Goal: Task Accomplishment & Management: Manage account settings

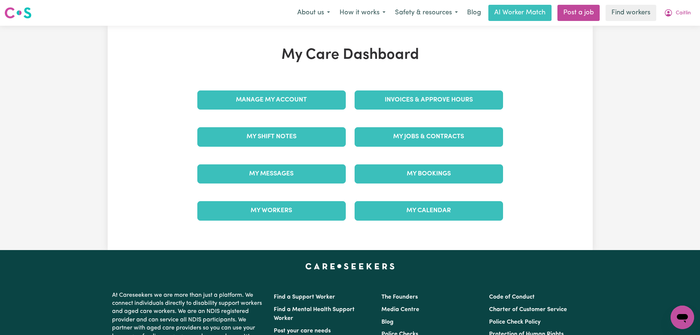
click at [286, 184] on div "My Messages" at bounding box center [271, 173] width 157 height 37
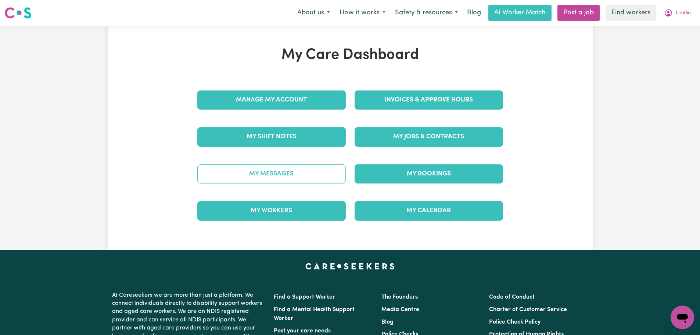
click at [287, 178] on link "My Messages" at bounding box center [271, 173] width 148 height 19
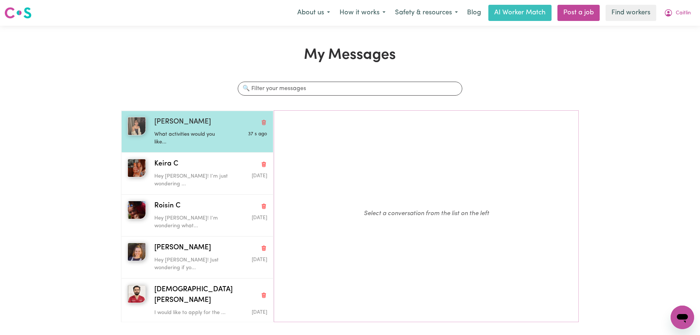
click at [225, 141] on p "What activities would you like..." at bounding box center [191, 138] width 75 height 16
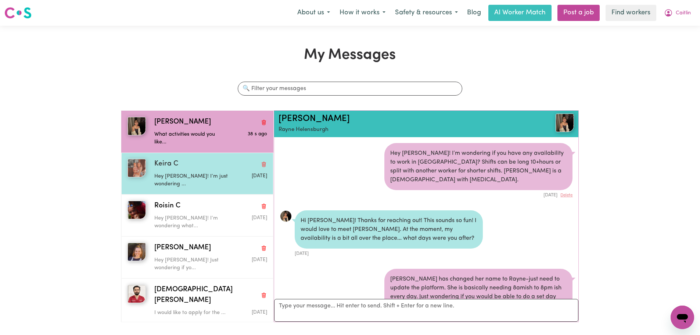
click at [198, 179] on p "Hey [PERSON_NAME]! I’m just wondering ..." at bounding box center [191, 180] width 75 height 16
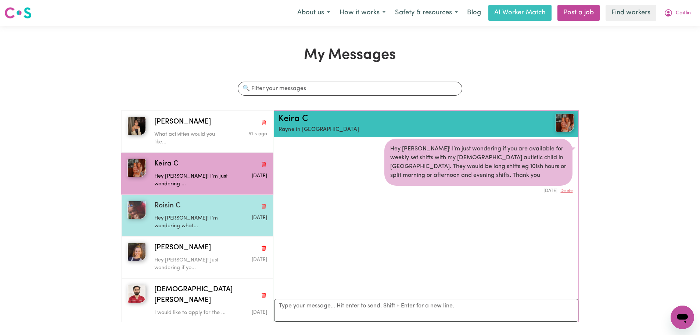
click at [188, 214] on p "Hey [PERSON_NAME]! I’m wondering what..." at bounding box center [191, 222] width 75 height 16
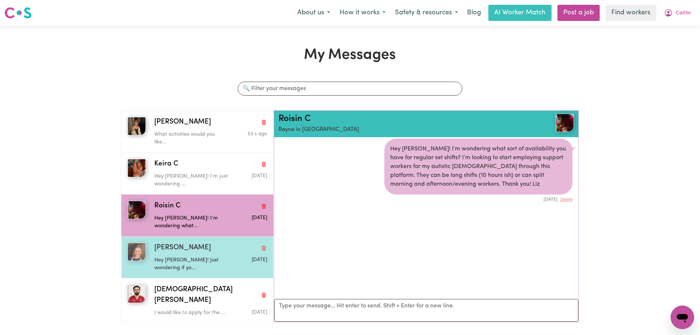
click at [215, 258] on p "Hey [PERSON_NAME]! Just wondering if yo..." at bounding box center [191, 264] width 75 height 16
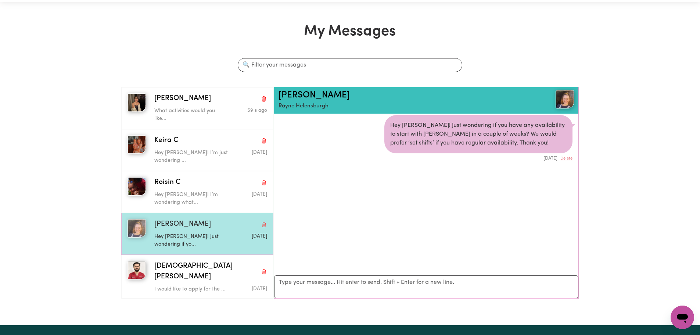
scroll to position [37, 0]
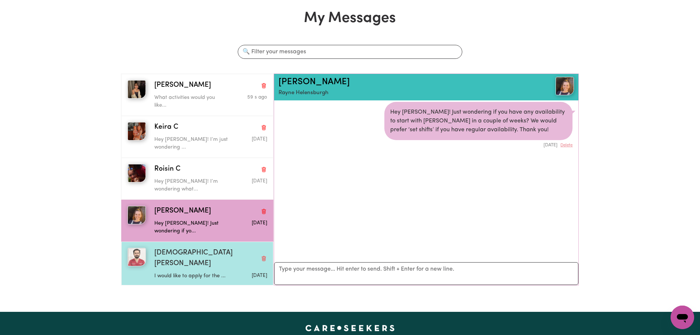
click at [222, 250] on div "[DEMOGRAPHIC_DATA][PERSON_NAME]" at bounding box center [210, 258] width 113 height 21
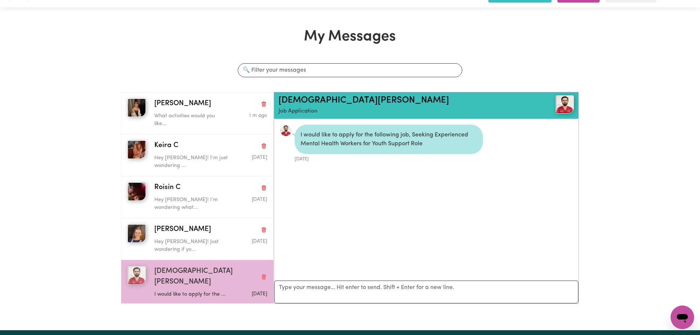
scroll to position [0, 0]
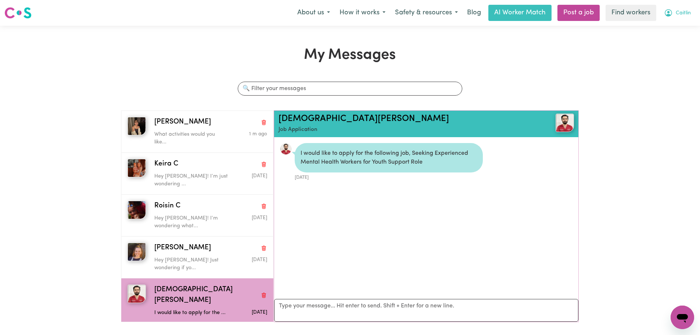
click at [677, 8] on button "Caitlin" at bounding box center [677, 12] width 36 height 15
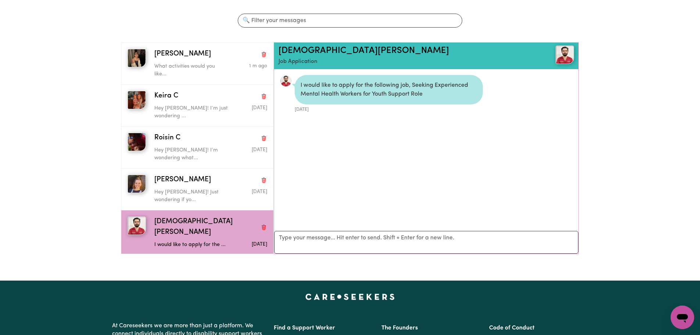
scroll to position [37, 0]
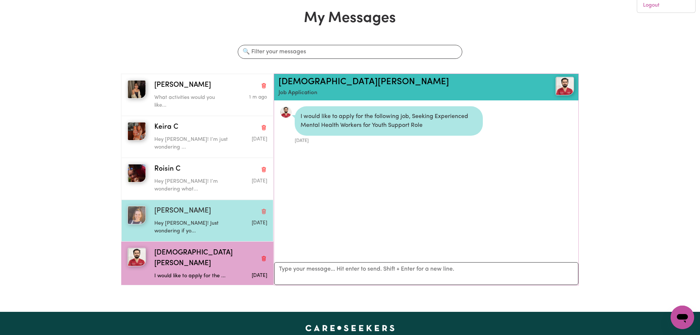
click at [211, 221] on p "Hey [PERSON_NAME]! Just wondering if yo..." at bounding box center [191, 227] width 75 height 16
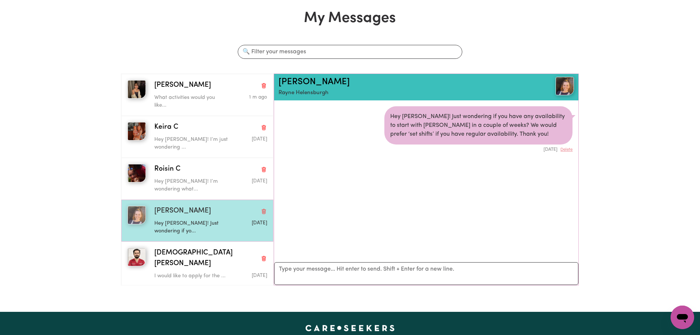
scroll to position [4, 0]
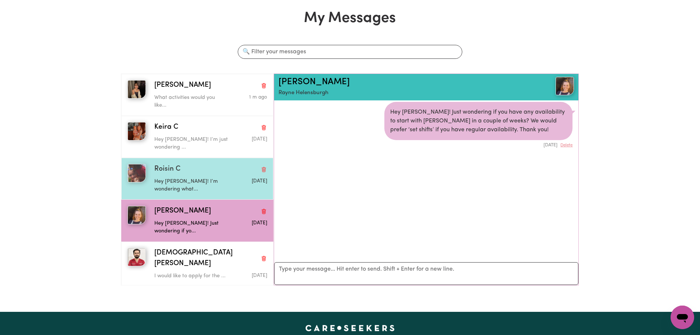
click at [209, 185] on p "Hey [PERSON_NAME]! I’m wondering what..." at bounding box center [191, 185] width 75 height 16
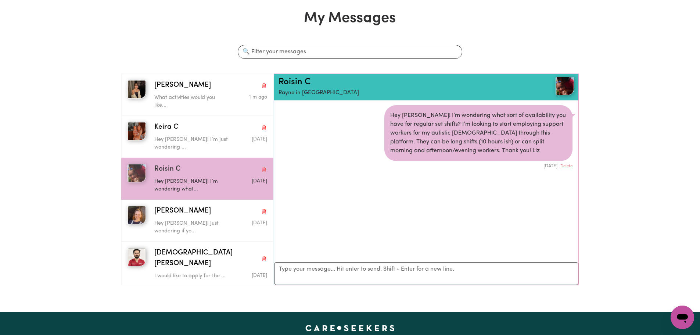
scroll to position [0, 0]
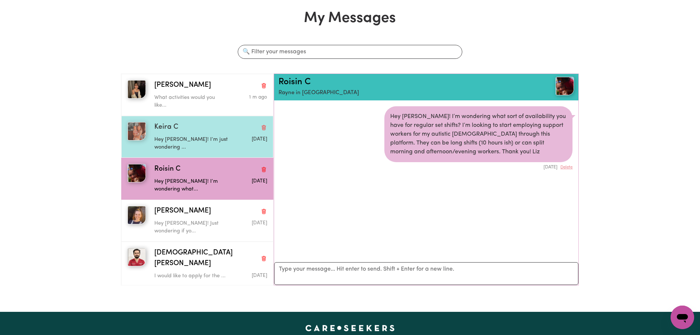
click at [215, 133] on div "Hey [PERSON_NAME]! I’m just wondering ..." at bounding box center [191, 142] width 75 height 19
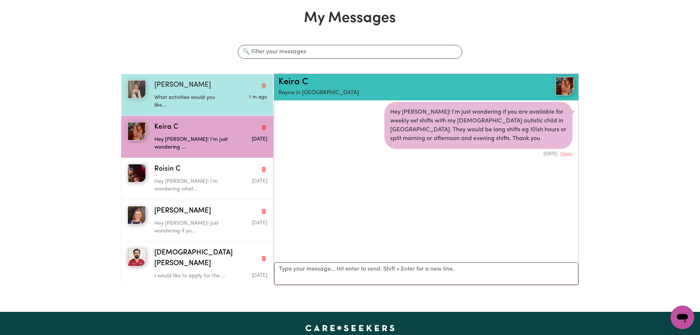
click at [220, 101] on p "What activities would you like..." at bounding box center [191, 102] width 75 height 16
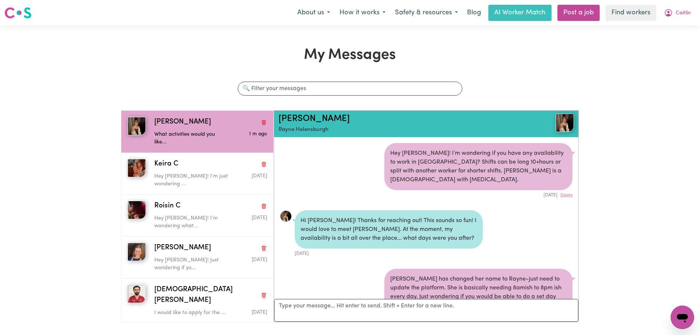
drag, startPoint x: 682, startPoint y: 17, endPoint x: 670, endPoint y: 30, distance: 18.5
click at [682, 17] on span "Caitlin" at bounding box center [683, 13] width 15 height 8
click at [689, 28] on link "My Dashboard" at bounding box center [666, 29] width 58 height 14
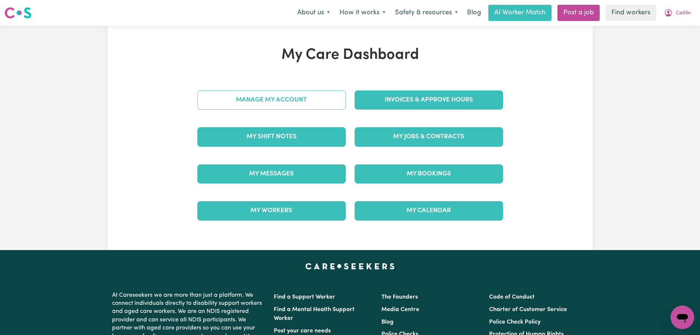
click at [313, 109] on link "Manage My Account" at bounding box center [271, 99] width 148 height 19
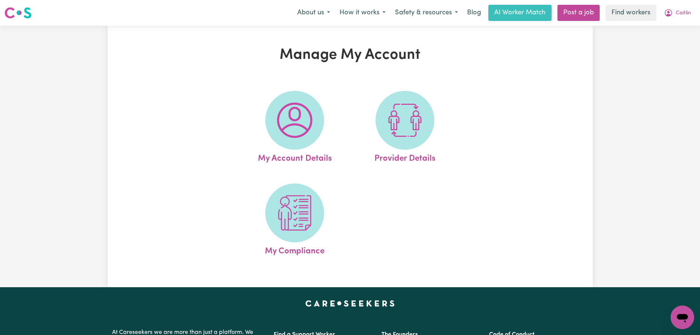
click at [313, 109] on span at bounding box center [294, 120] width 59 height 59
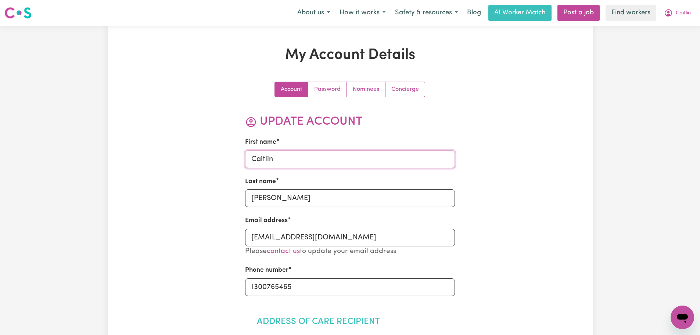
click at [312, 150] on input "Caitlin" at bounding box center [350, 159] width 210 height 18
type input "[PERSON_NAME] ([PERSON_NAME])"
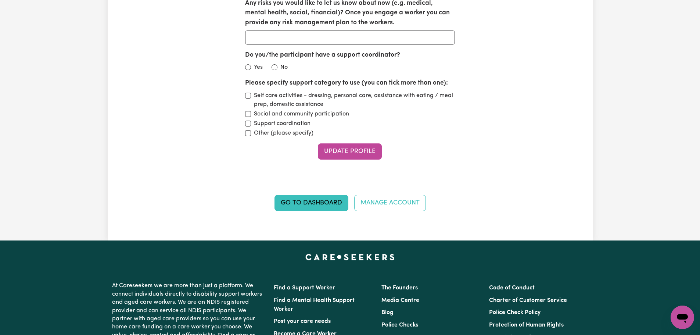
scroll to position [1066, 0]
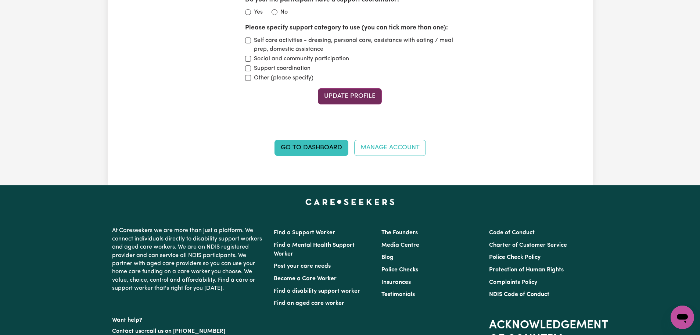
click at [347, 96] on button "Update Profile" at bounding box center [350, 96] width 64 height 16
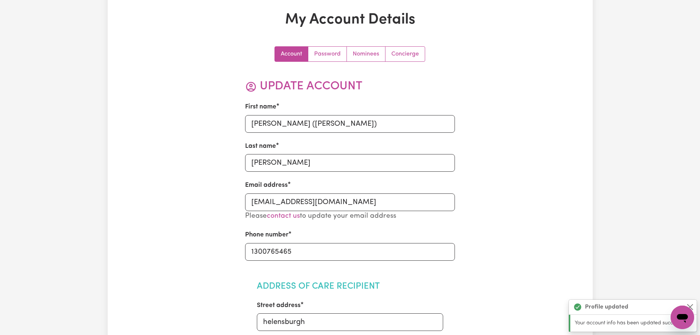
scroll to position [0, 0]
